Goal: Check status: Check status

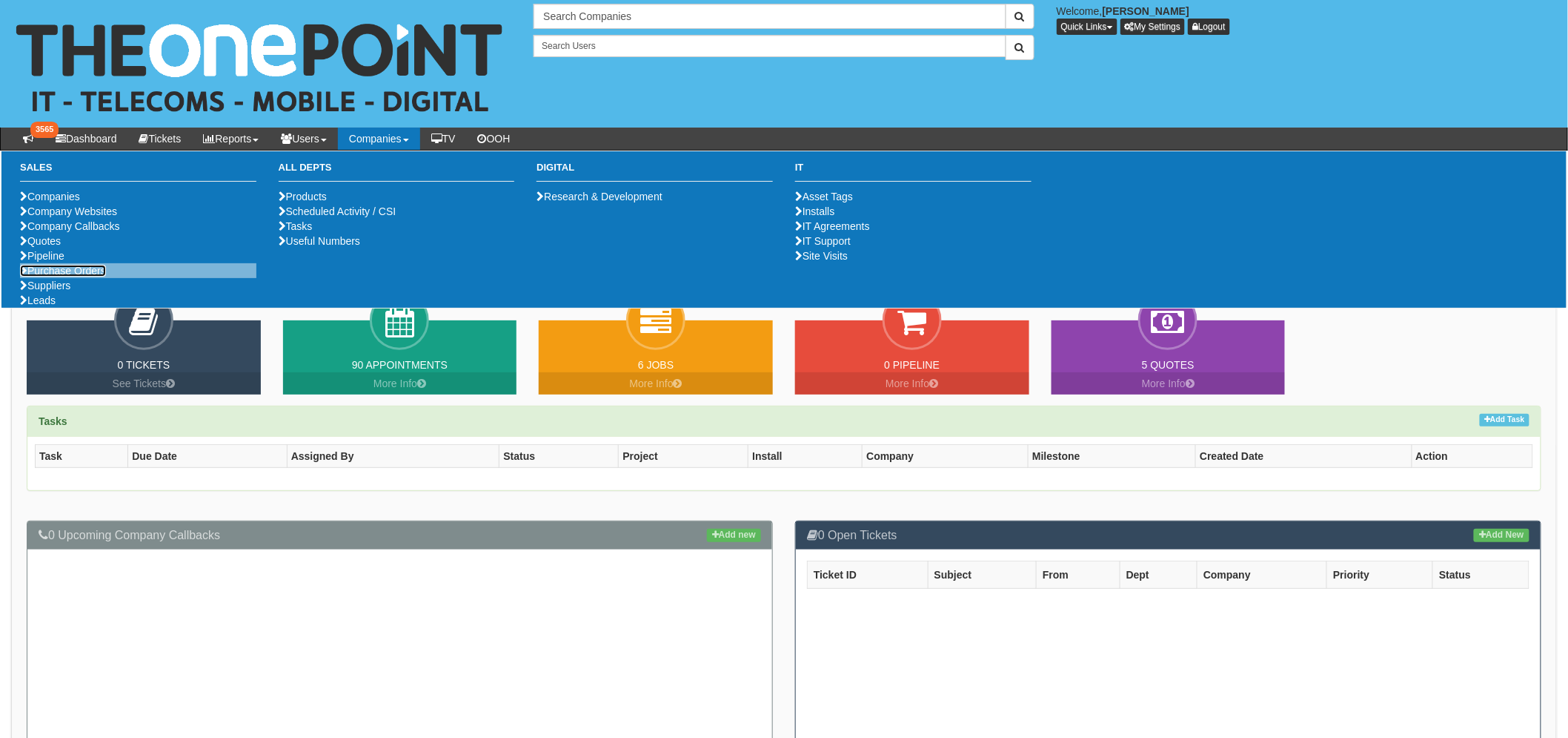
click at [65, 276] on link "Purchase Orders" at bounding box center [62, 271] width 86 height 12
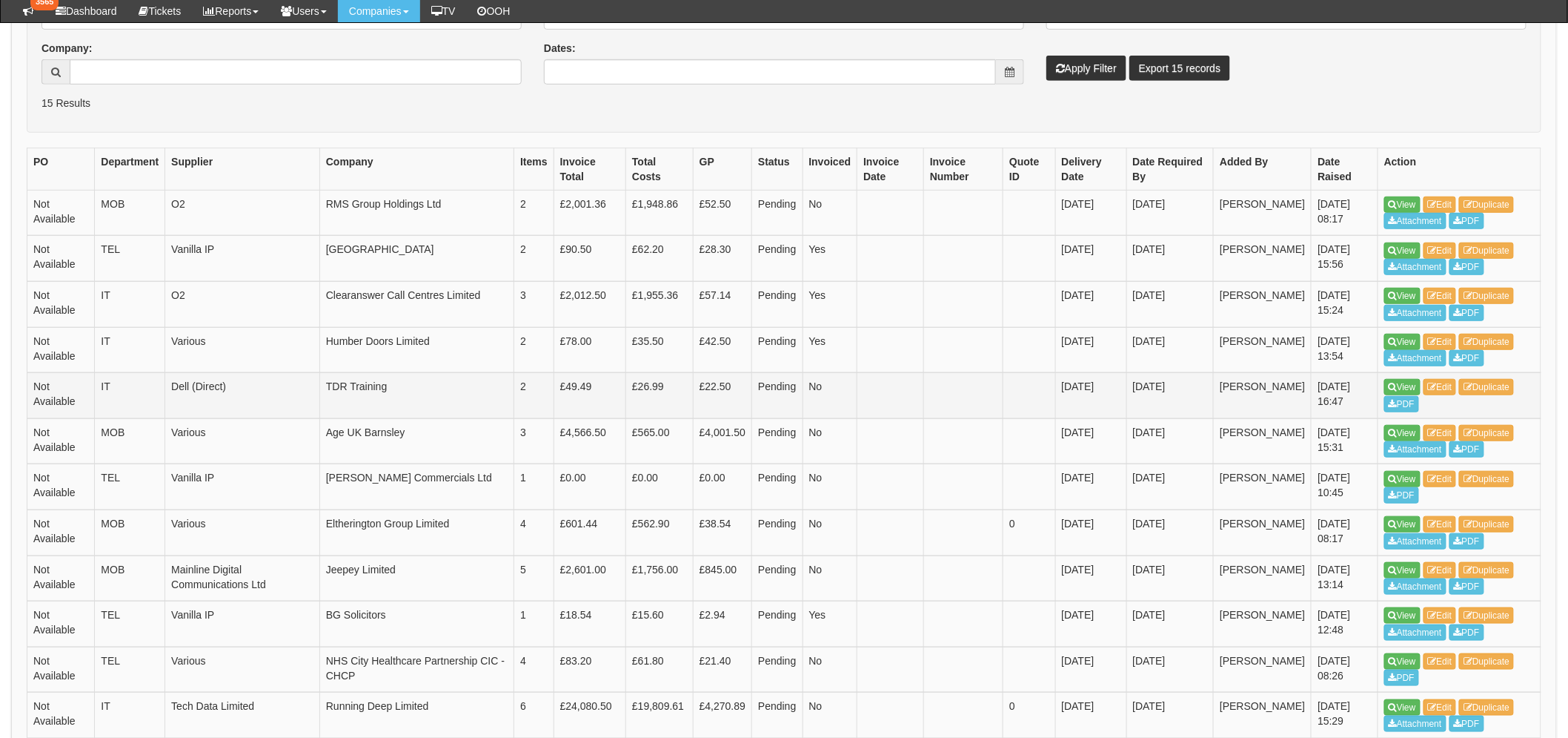
scroll to position [329, 0]
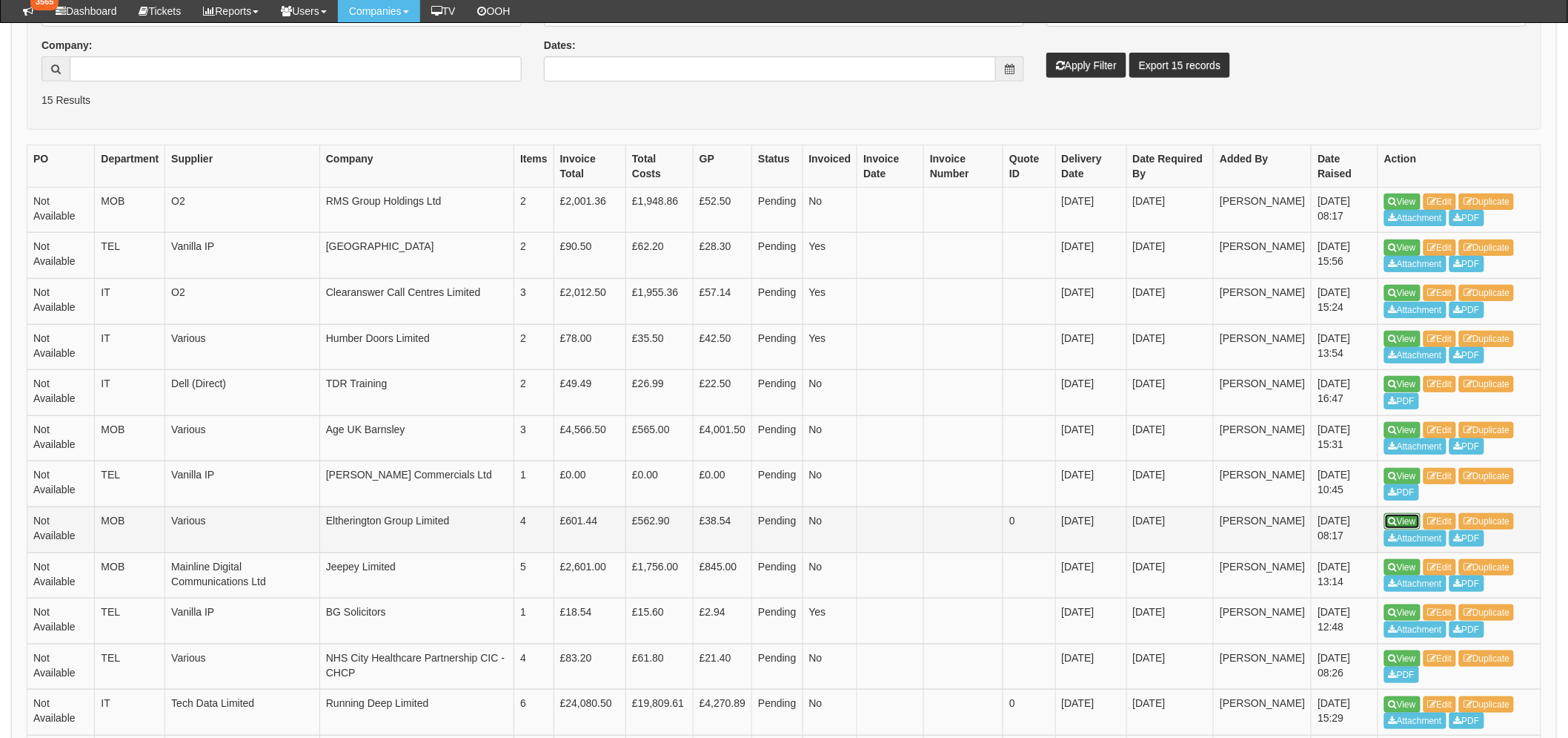
click at [1399, 519] on link "View" at bounding box center [1402, 520] width 37 height 16
